Goal: Information Seeking & Learning: Learn about a topic

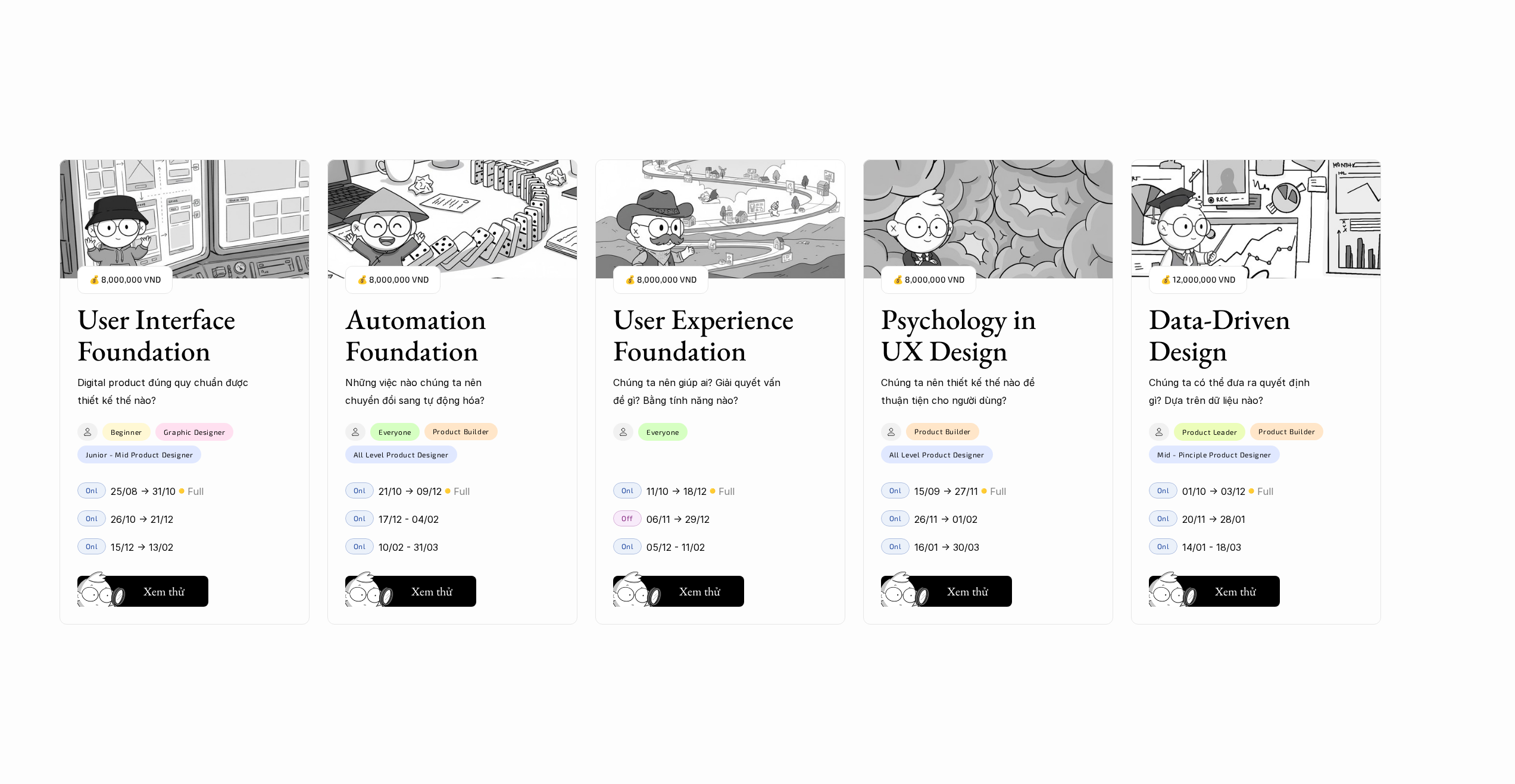
scroll to position [1200, 0]
drag, startPoint x: 379, startPoint y: 517, endPoint x: 429, endPoint y: 523, distance: 50.4
click at [428, 523] on div "User Interface Foundation Digital product đúng quy chuẩn được thiết kế thế nào?…" at bounding box center [757, 392] width 1395 height 784
click at [431, 523] on p "17/12 - 04/02" at bounding box center [408, 519] width 60 height 18
click at [413, 593] on h5 "Xem thử" at bounding box center [432, 594] width 41 height 17
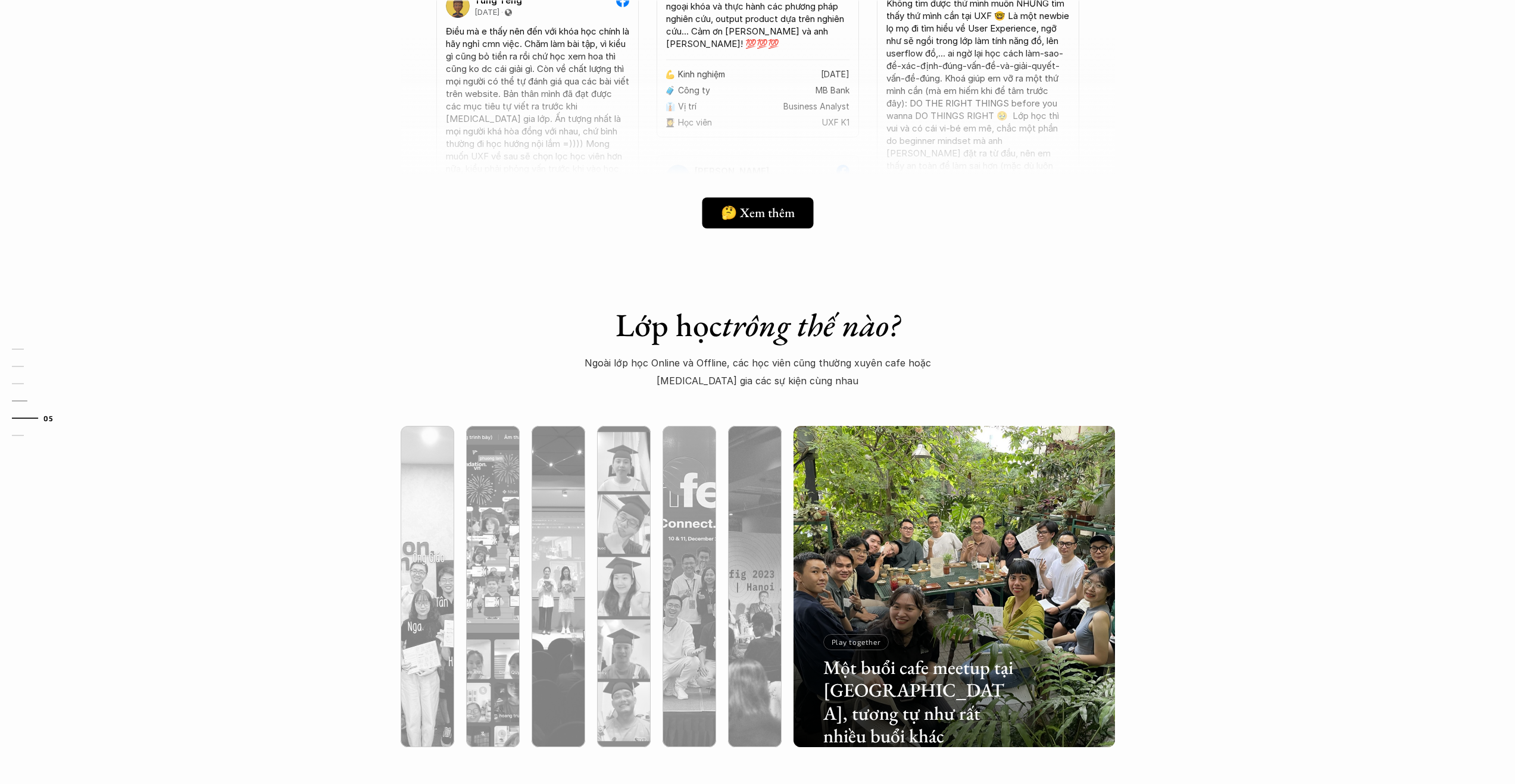
scroll to position [3524, 0]
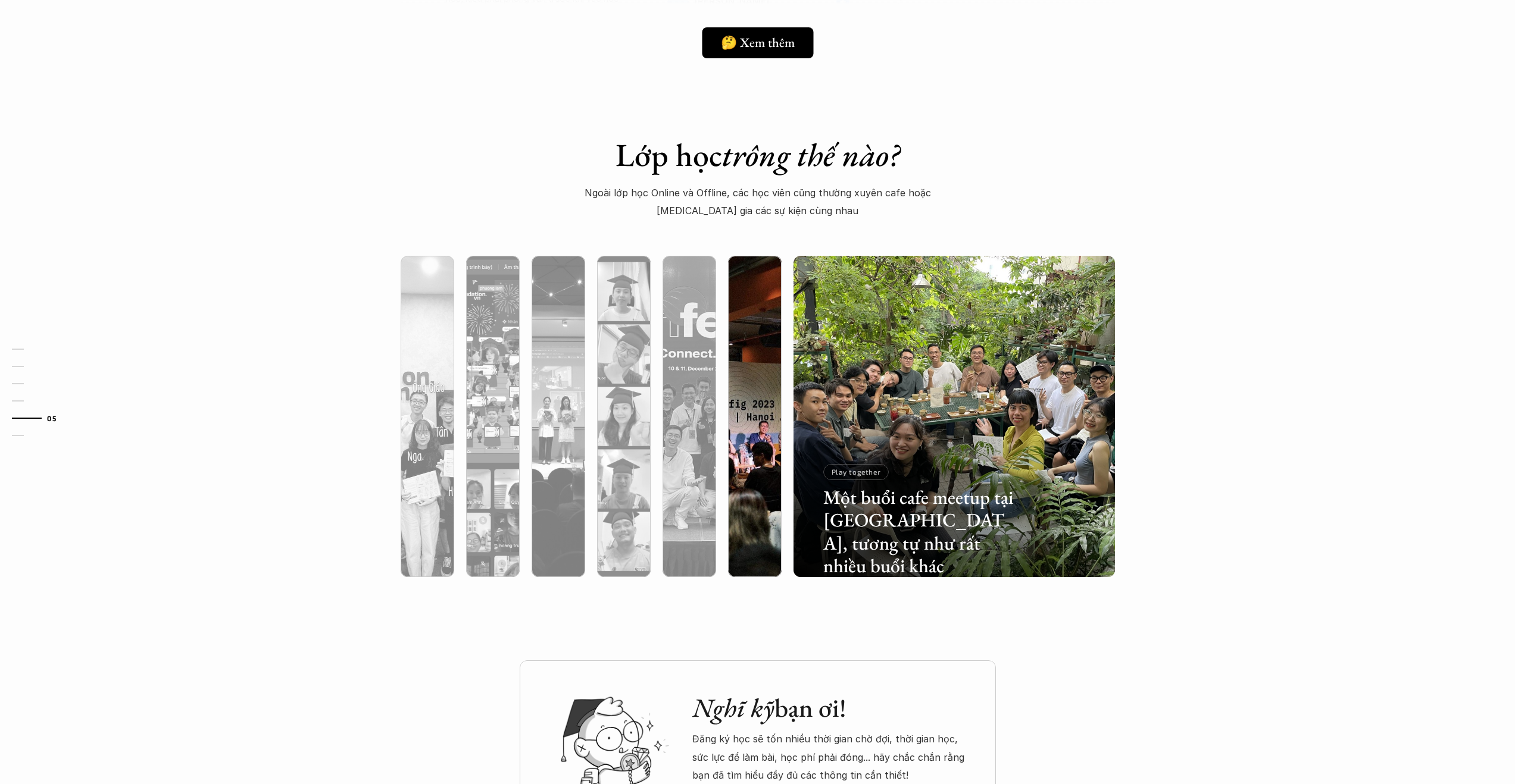
click at [751, 521] on div at bounding box center [754, 480] width 53 height 194
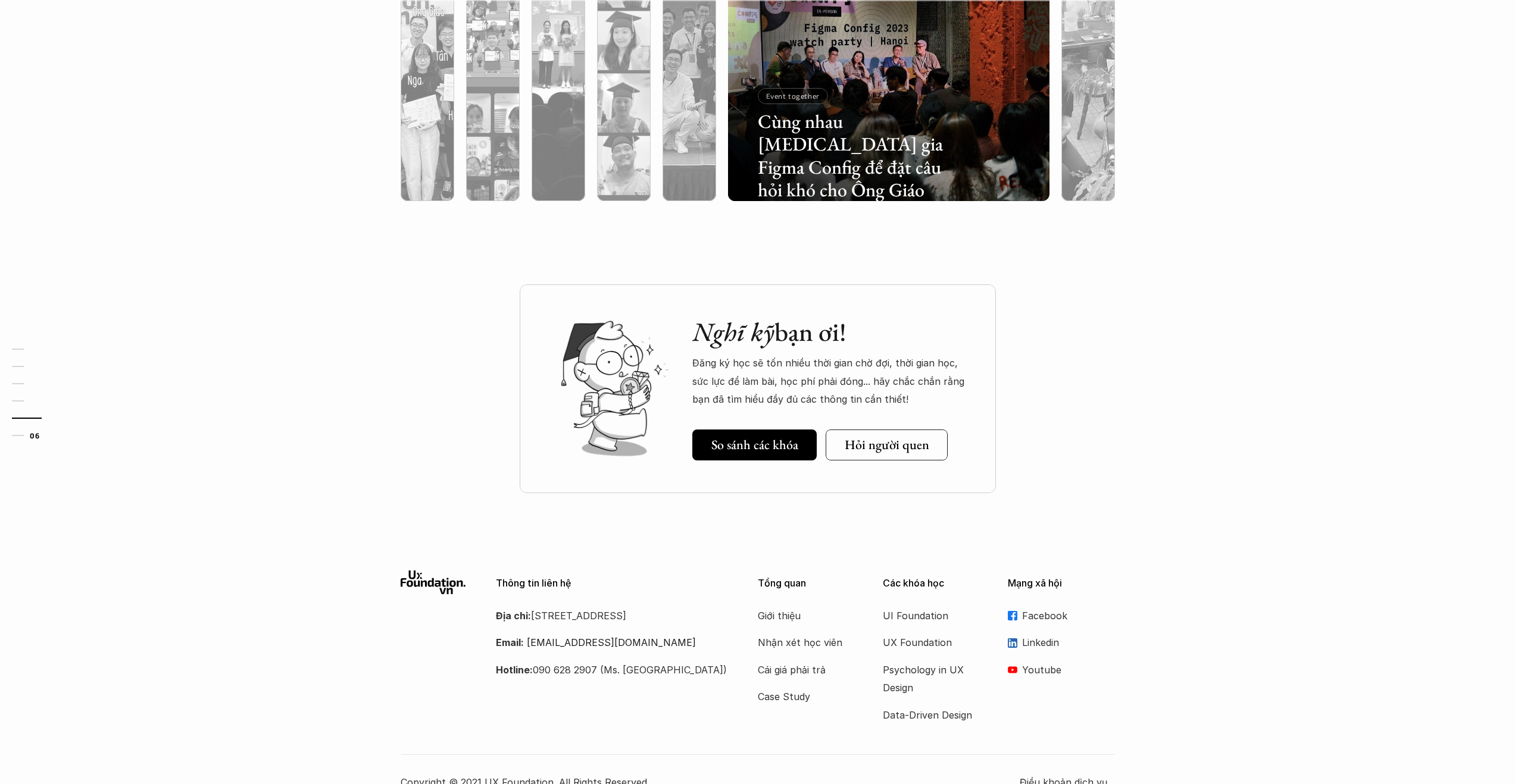
scroll to position [3926, 0]
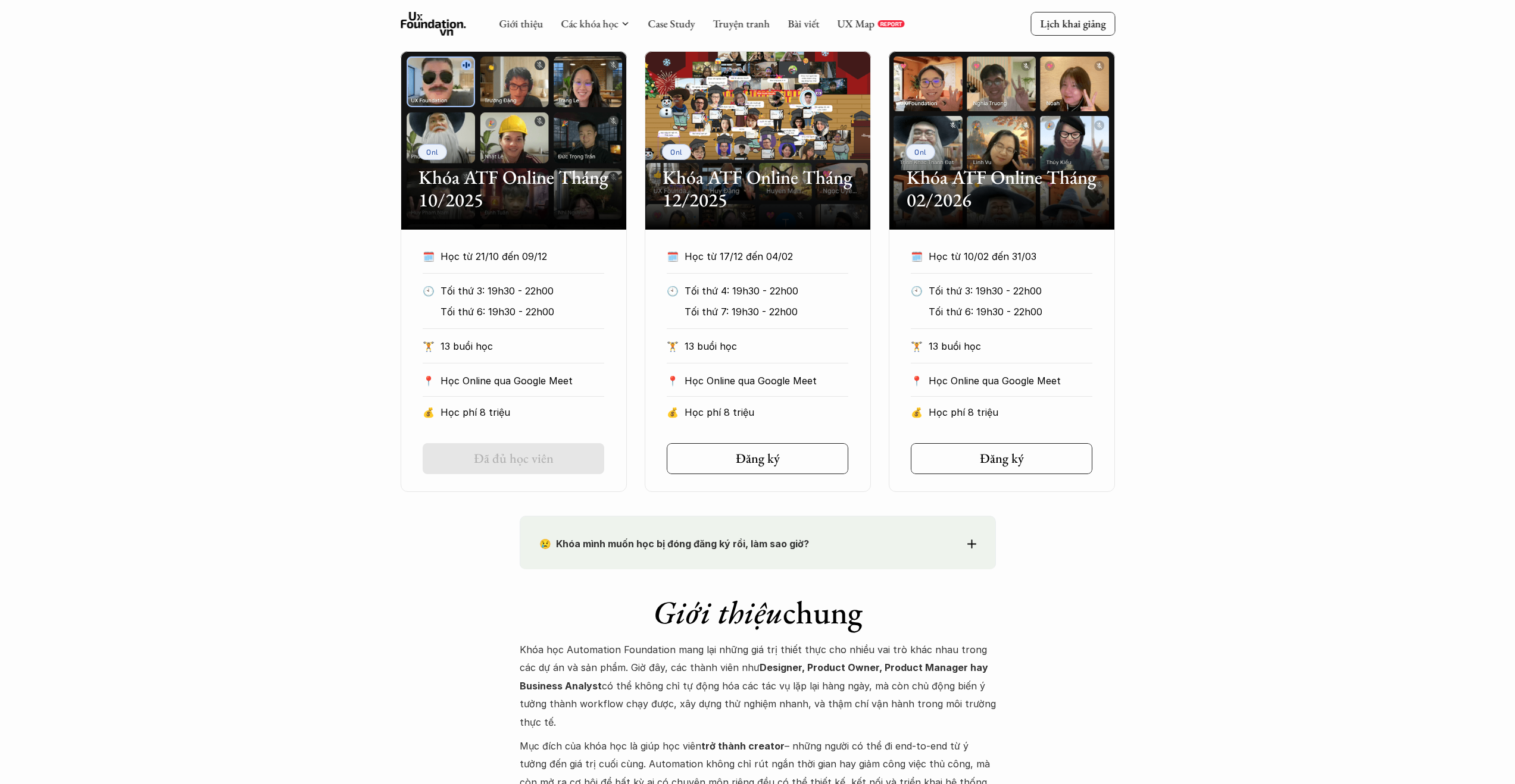
scroll to position [542, 0]
